Goal: Download file/media

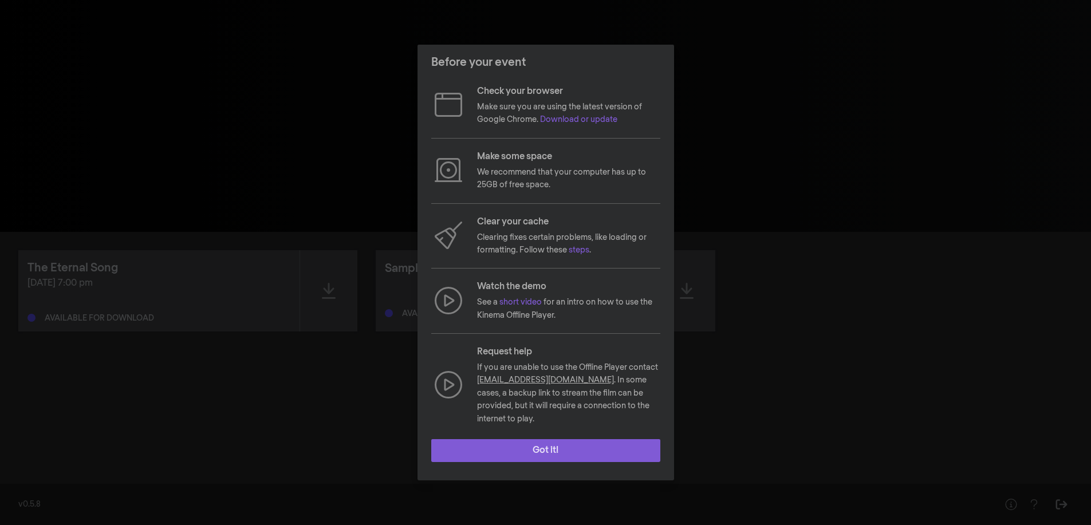
click at [524, 443] on button "Got it!" at bounding box center [545, 450] width 229 height 23
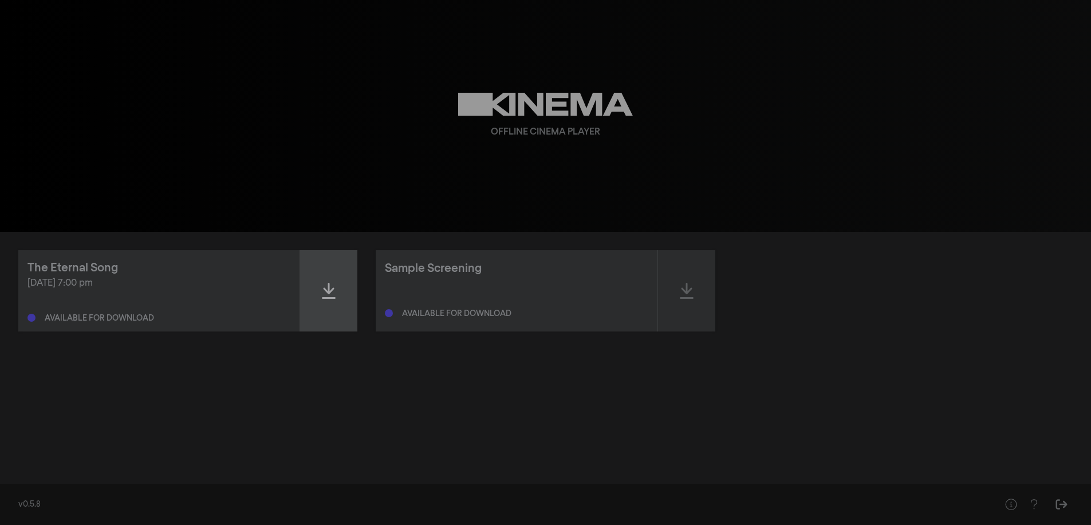
click at [329, 286] on icon at bounding box center [329, 291] width 14 height 16
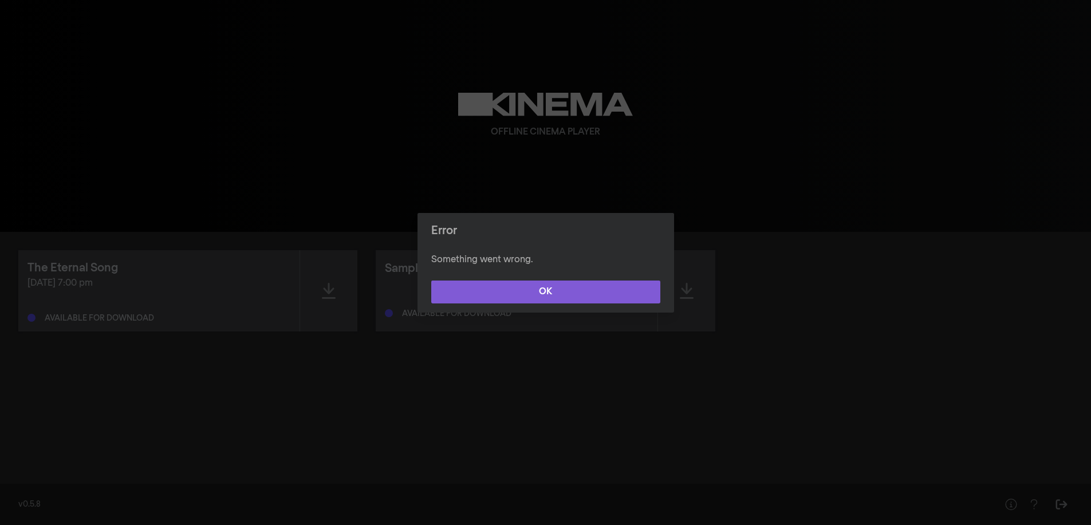
click at [488, 292] on button "OK" at bounding box center [545, 292] width 229 height 23
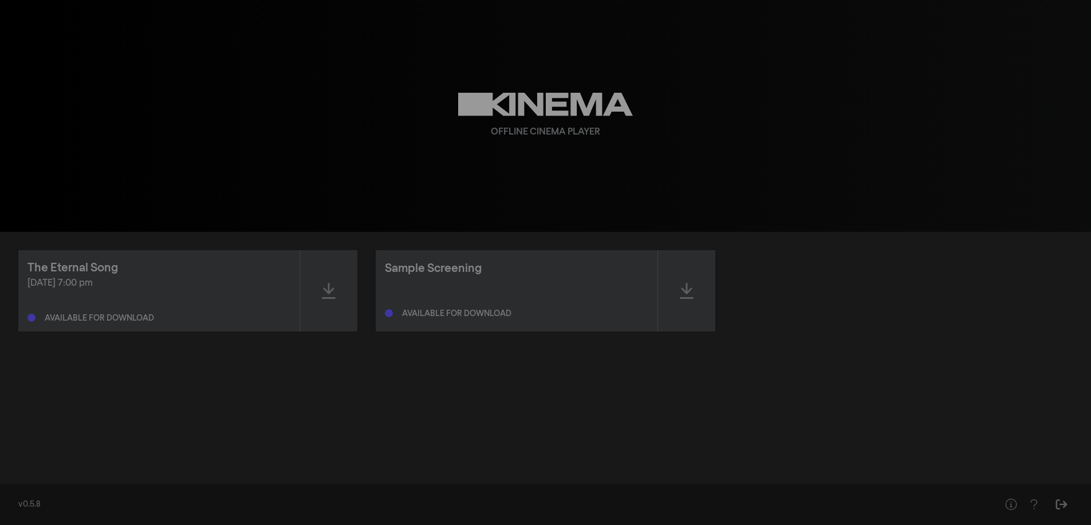
click at [126, 307] on div "Sep 11, 2025 at 7:00 pm Available for download" at bounding box center [158, 300] width 263 height 46
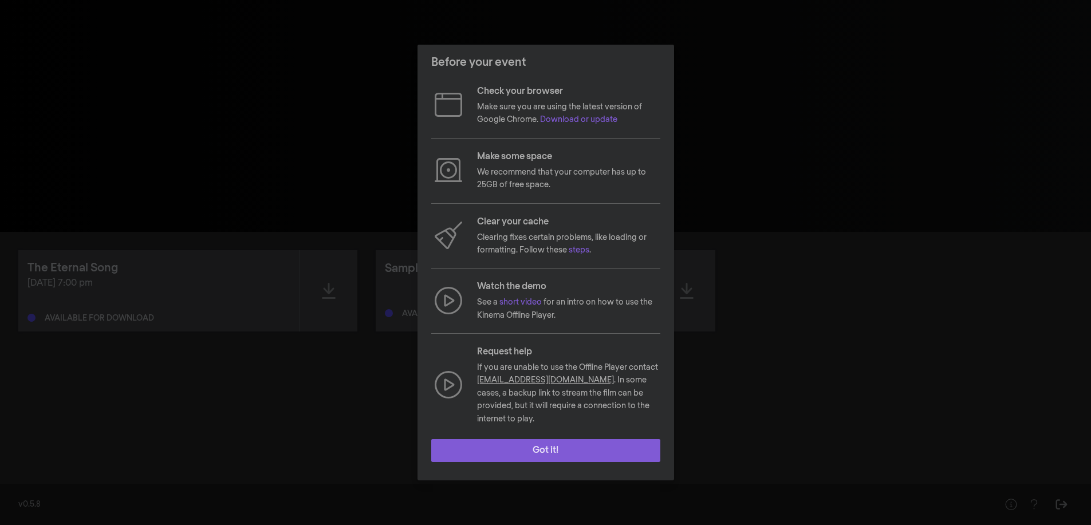
click at [489, 446] on button "Got it!" at bounding box center [545, 450] width 229 height 23
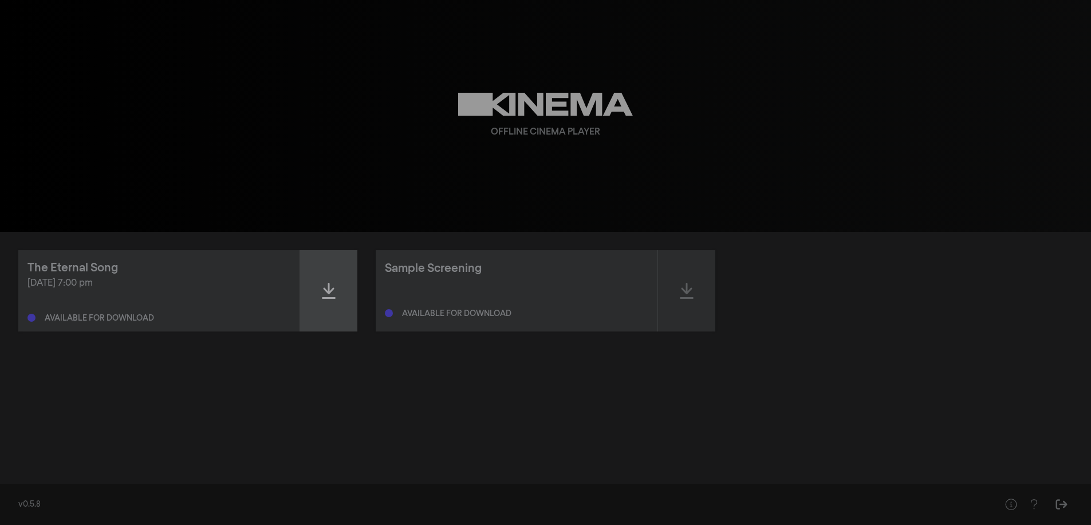
click at [325, 289] on icon at bounding box center [329, 291] width 14 height 16
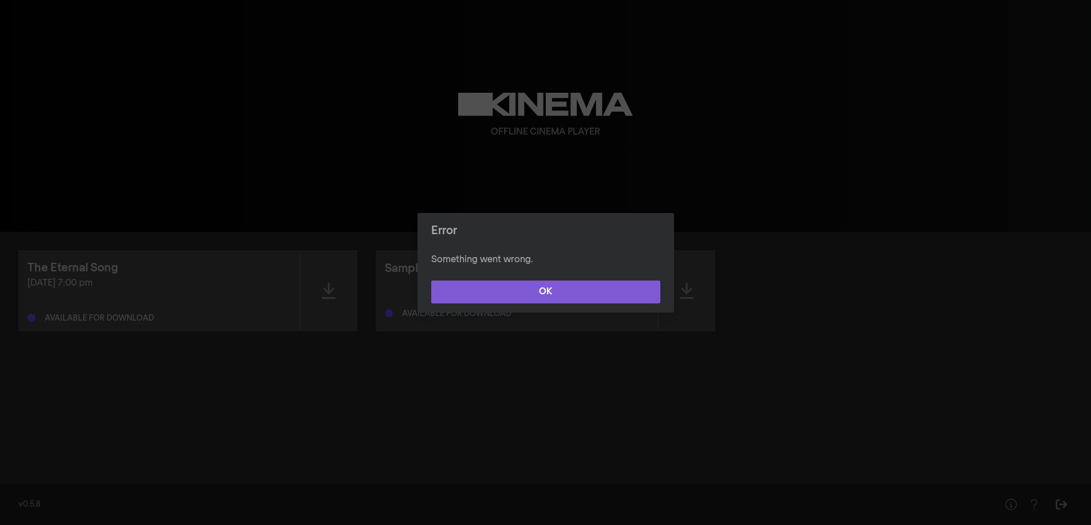
click at [482, 291] on button "OK" at bounding box center [545, 292] width 229 height 23
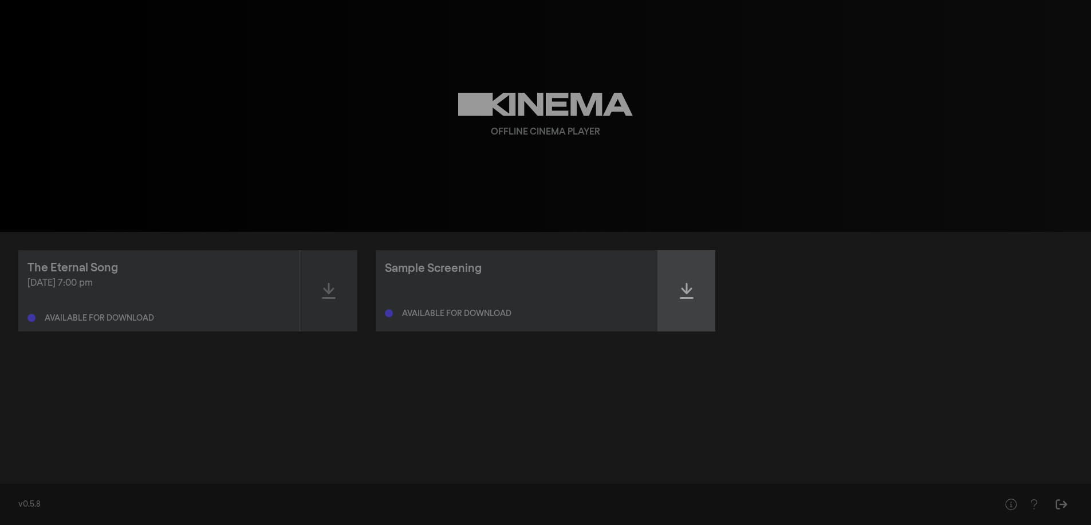
click at [691, 295] on icon at bounding box center [687, 291] width 14 height 18
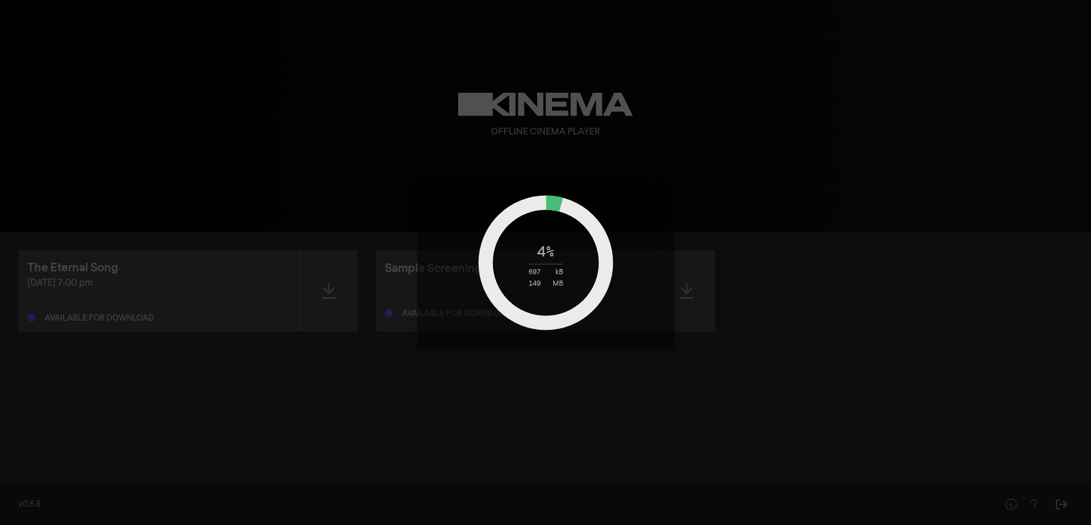
click at [859, 325] on div "4 % 697 kB 149 MB" at bounding box center [545, 262] width 1091 height 525
click at [329, 296] on div "9 % 8 MB 149 MB" at bounding box center [545, 262] width 1091 height 525
click at [353, 396] on div "11 % 11 MB 149 MB" at bounding box center [545, 262] width 1091 height 525
click at [326, 295] on div "48 % 67 MB 149 MB" at bounding box center [545, 262] width 1091 height 525
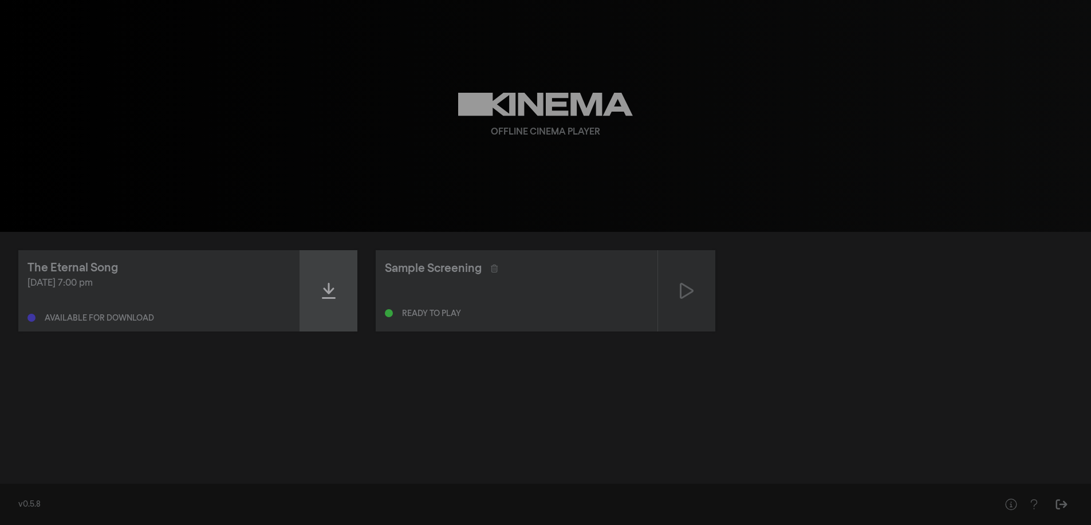
click at [333, 293] on icon at bounding box center [329, 291] width 14 height 18
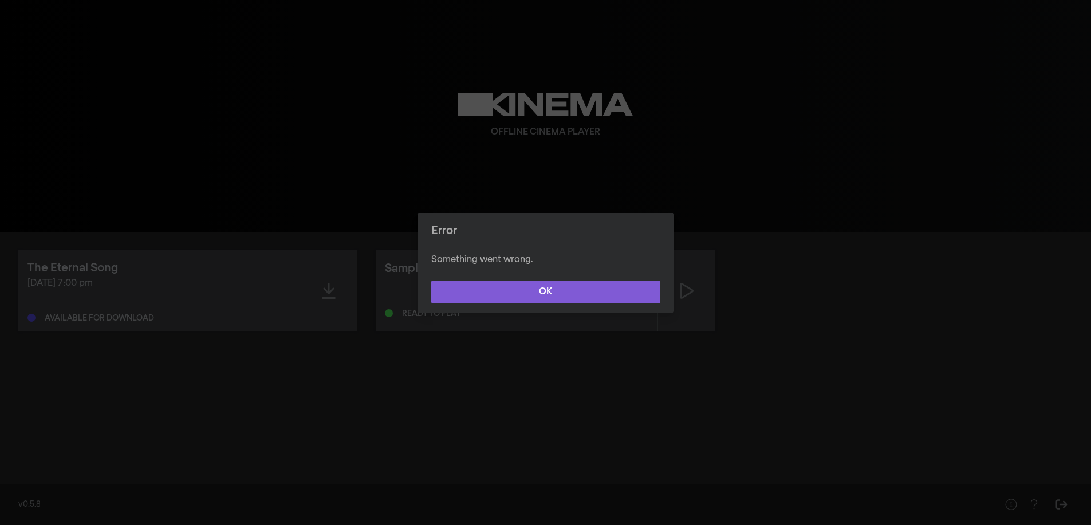
click at [486, 292] on button "OK" at bounding box center [545, 292] width 229 height 23
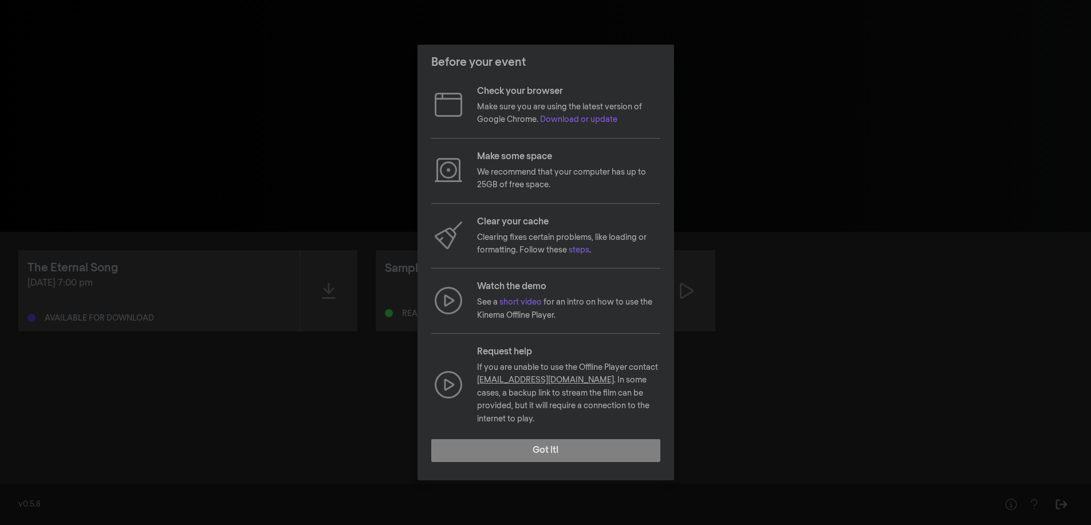
click at [805, 385] on div "Before your event Check your browser Make sure you are using the latest version…" at bounding box center [545, 262] width 1091 height 525
click at [614, 444] on button "Got it!" at bounding box center [545, 450] width 229 height 23
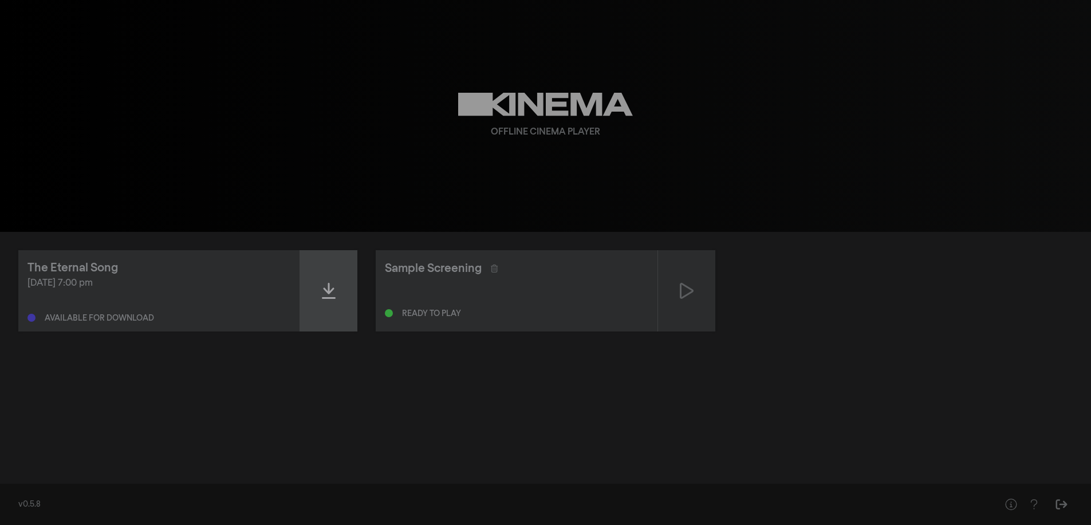
click at [320, 285] on div at bounding box center [328, 290] width 57 height 81
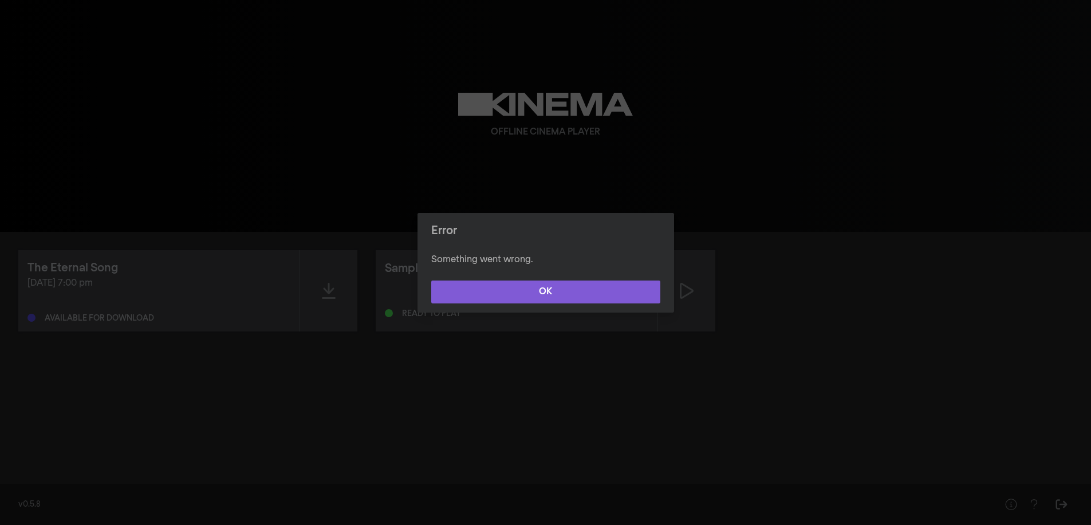
click at [529, 301] on button "OK" at bounding box center [545, 292] width 229 height 23
